Goal: Information Seeking & Learning: Learn about a topic

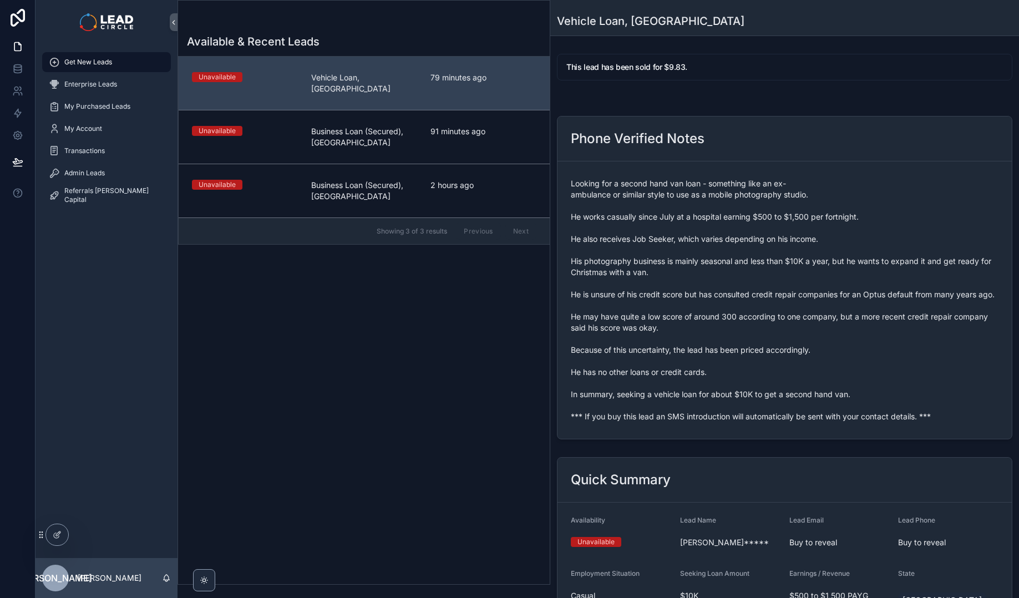
click at [777, 357] on span "Looking for a second hand van loan - something like an ex-ambulance or similar …" at bounding box center [785, 300] width 428 height 244
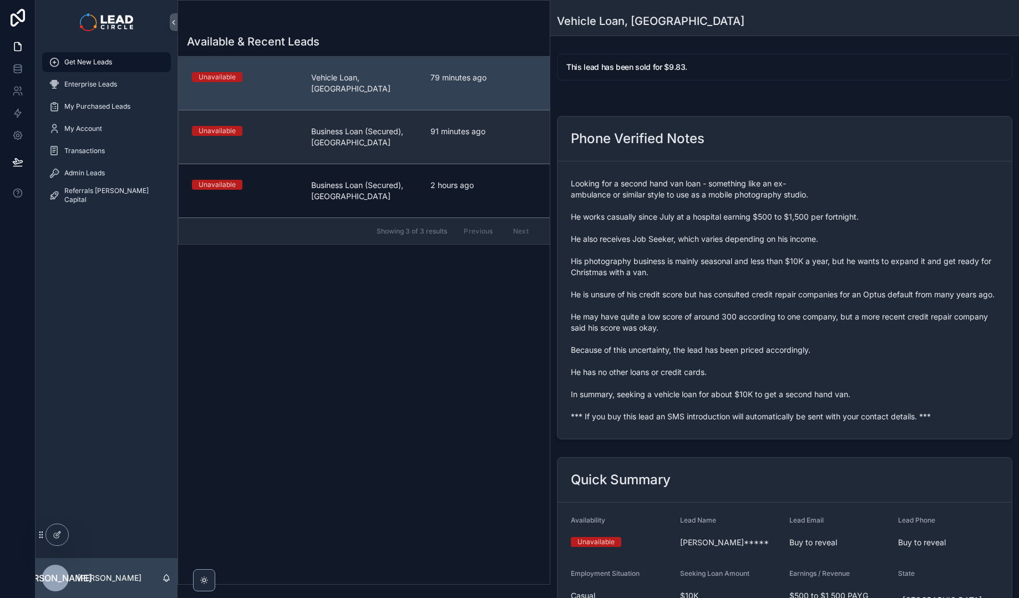
click at [379, 146] on link "Unavailable Business Loan (Secured), [GEOGRAPHIC_DATA] 91 minutes ago" at bounding box center [364, 137] width 371 height 54
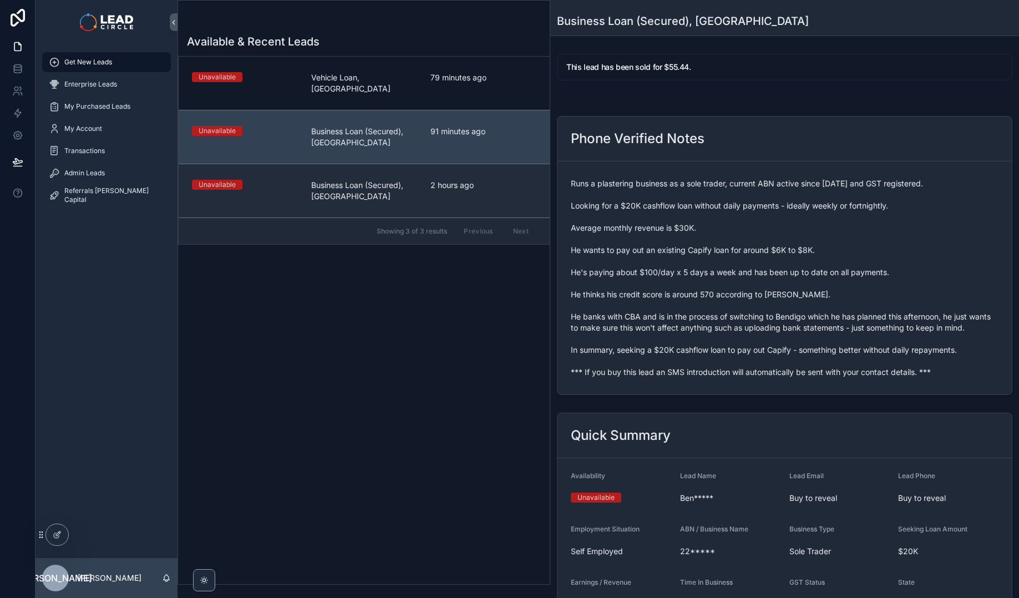
click at [410, 180] on span "Business Loan (Secured), [GEOGRAPHIC_DATA]" at bounding box center [364, 191] width 106 height 22
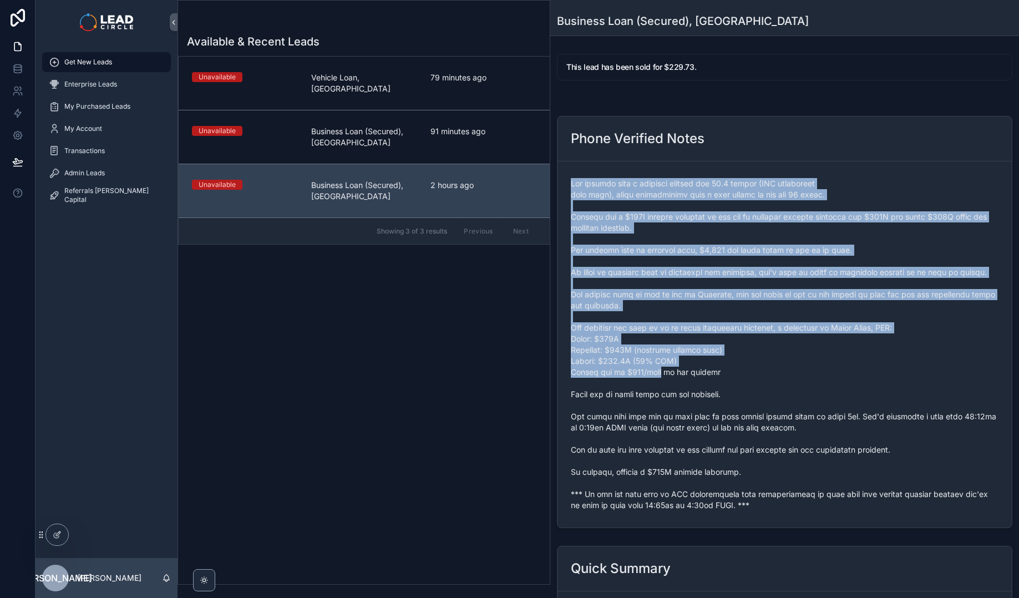
click at [663, 369] on span "scrollable content" at bounding box center [785, 344] width 428 height 333
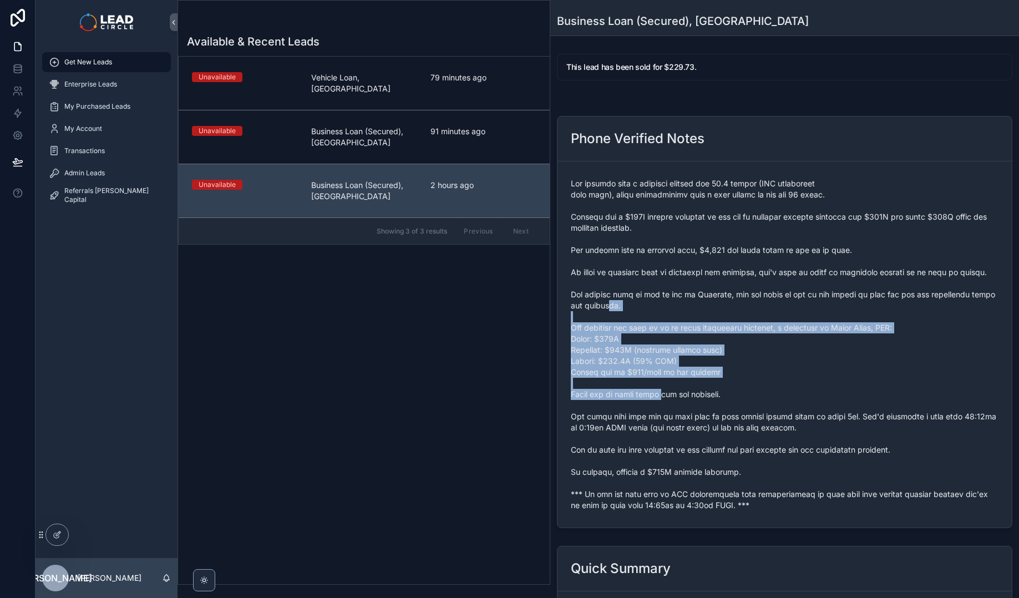
drag, startPoint x: 664, startPoint y: 395, endPoint x: 670, endPoint y: 399, distance: 7.5
click at [668, 398] on span "scrollable content" at bounding box center [785, 344] width 428 height 333
click at [670, 399] on span "scrollable content" at bounding box center [785, 344] width 428 height 333
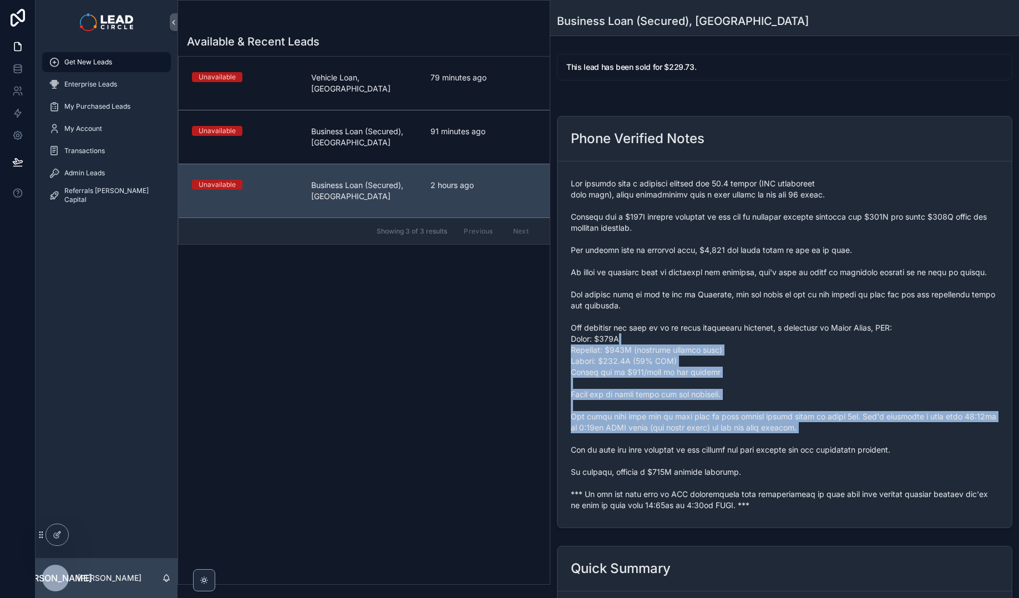
drag, startPoint x: 706, startPoint y: 437, endPoint x: 681, endPoint y: 340, distance: 100.2
click at [681, 340] on span "scrollable content" at bounding box center [785, 344] width 428 height 333
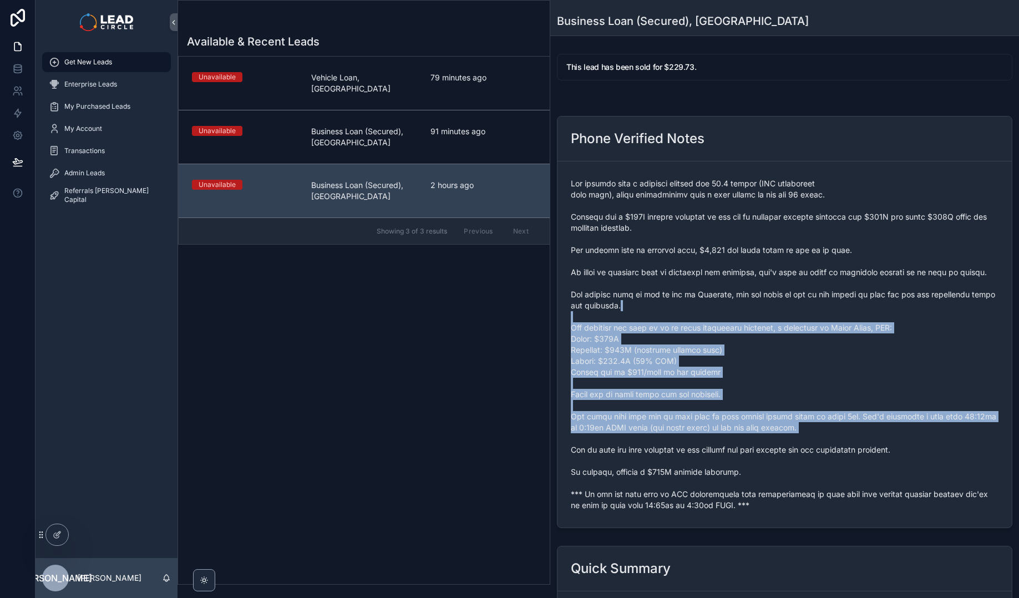
drag, startPoint x: 691, startPoint y: 308, endPoint x: 777, endPoint y: 438, distance: 156.5
click at [775, 438] on span "scrollable content" at bounding box center [785, 344] width 428 height 333
click at [777, 438] on span "scrollable content" at bounding box center [785, 344] width 428 height 333
